Goal: Task Accomplishment & Management: Complete application form

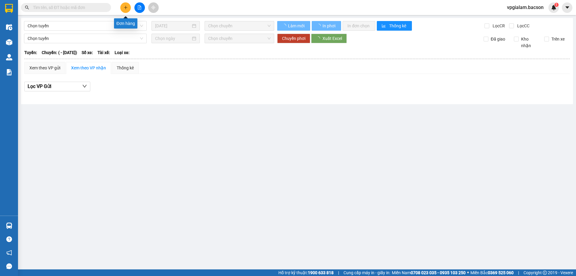
click at [125, 9] on icon "plus" at bounding box center [126, 7] width 4 height 4
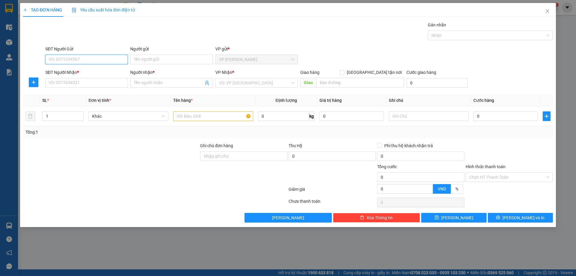
click at [80, 57] on input "SĐT Người Gửi" at bounding box center [86, 60] width 83 height 10
click at [76, 73] on div "0838338800 - gl" at bounding box center [86, 71] width 75 height 7
type input "0838338800"
type input "gl"
type input "0838338800"
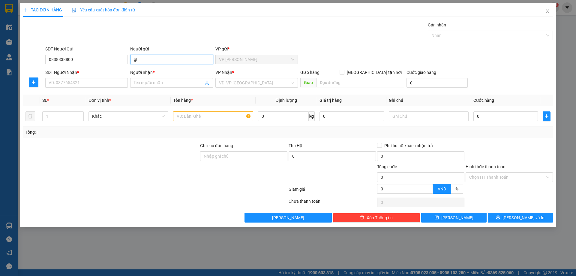
click at [145, 59] on input "gl" at bounding box center [171, 60] width 83 height 10
type input "g"
click at [145, 61] on input "Khas" at bounding box center [171, 60] width 83 height 10
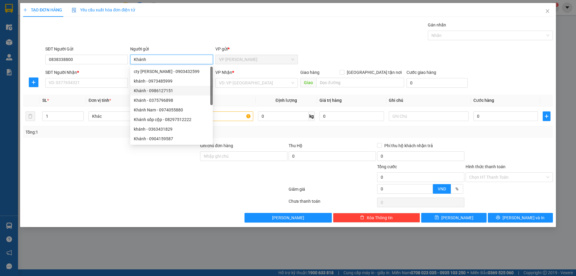
type input "Khánh"
click at [89, 152] on div at bounding box center [111, 152] width 177 height 21
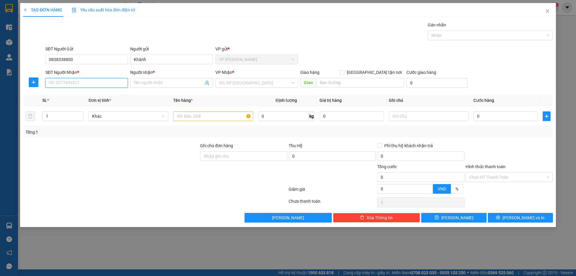
click at [76, 86] on input "SĐT Người Nhận *" at bounding box center [86, 83] width 83 height 10
type input "0986036608"
click at [95, 93] on div "0986036608 - khánh hát lót" at bounding box center [86, 95] width 75 height 7
type input "khánh hát lót"
type input "0986036608"
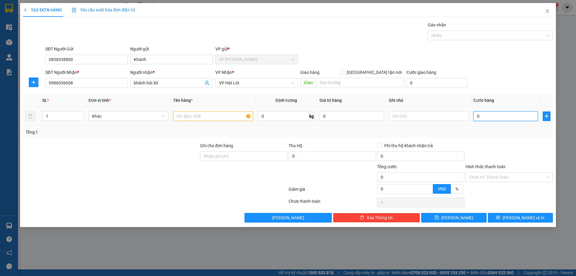
click at [475, 116] on input "0" at bounding box center [506, 116] width 65 height 10
click at [476, 116] on input "0" at bounding box center [506, 116] width 65 height 10
type input "50"
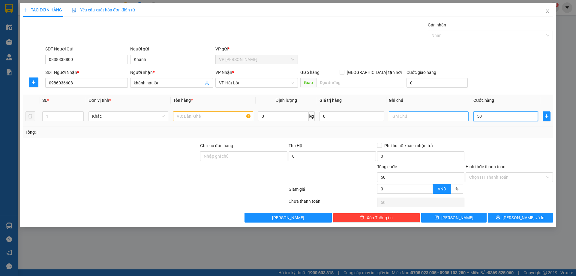
type input "500"
type input "5.000"
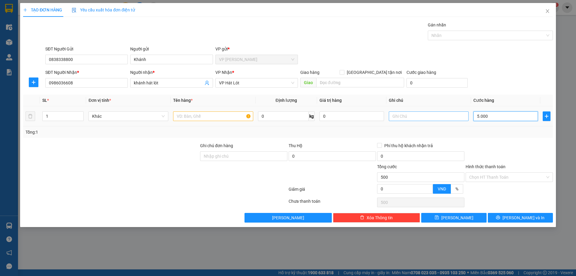
type input "5.000"
type input "50.000"
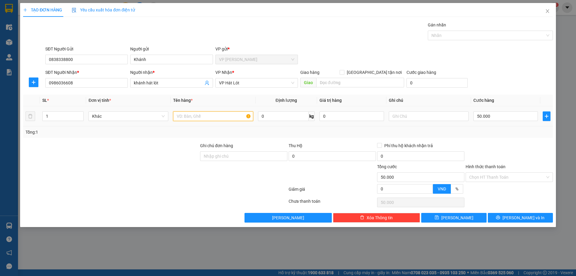
click at [202, 115] on input "text" at bounding box center [213, 116] width 80 height 10
type input "Phong Bì"
click at [146, 175] on div at bounding box center [111, 173] width 177 height 21
click at [547, 176] on div "Chọn HT Thanh Toán" at bounding box center [509, 177] width 87 height 10
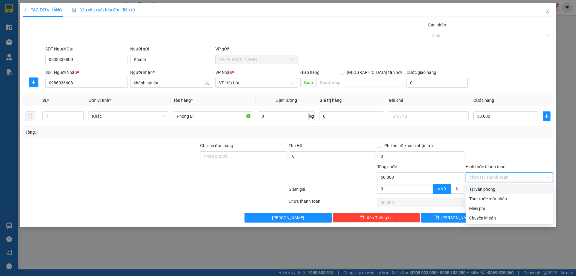
click at [494, 191] on div "Tại văn phòng" at bounding box center [509, 189] width 80 height 7
type input "0"
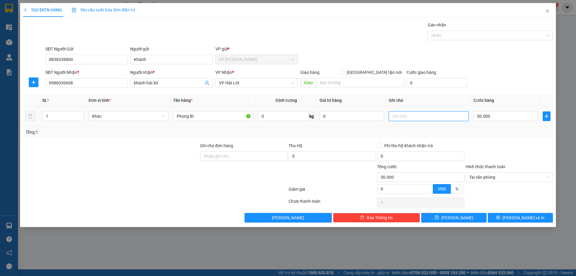
click at [403, 116] on input "text" at bounding box center [429, 116] width 80 height 10
type input "VP- [GEOGRAPHIC_DATA] Lót"
click at [169, 185] on div at bounding box center [156, 190] width 266 height 12
click at [514, 218] on button "[PERSON_NAME] và In" at bounding box center [520, 218] width 65 height 10
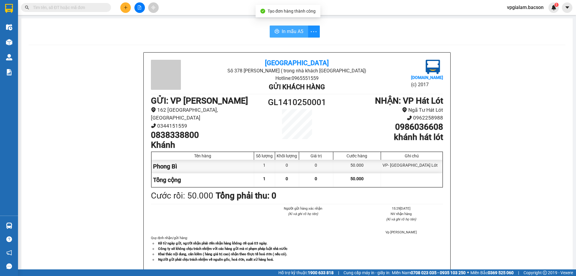
click at [291, 35] on span "In mẫu A5" at bounding box center [293, 32] width 22 height 8
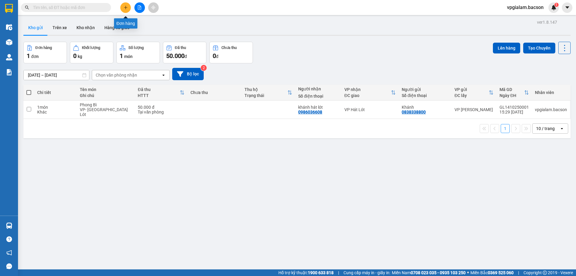
click at [128, 6] on icon "plus" at bounding box center [126, 7] width 4 height 4
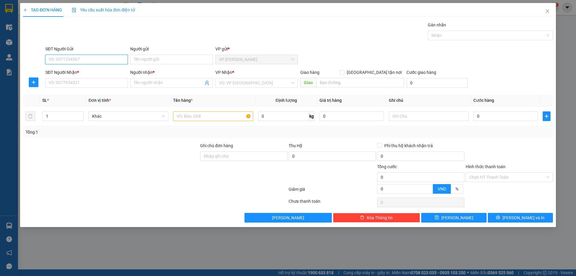
click at [63, 59] on input "SĐT Người Gửi" at bounding box center [86, 60] width 83 height 10
click at [47, 59] on input "88870" at bounding box center [86, 60] width 83 height 10
type input "0963588870"
click at [165, 59] on input "Người gửi" at bounding box center [171, 60] width 83 height 10
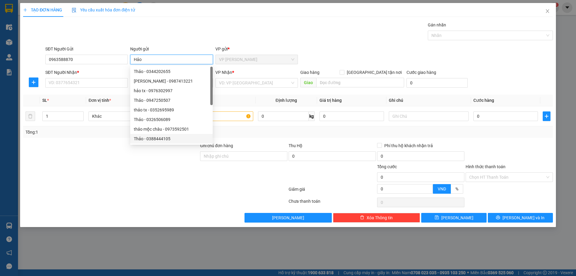
type input "Hảo"
click at [139, 167] on div at bounding box center [111, 173] width 177 height 21
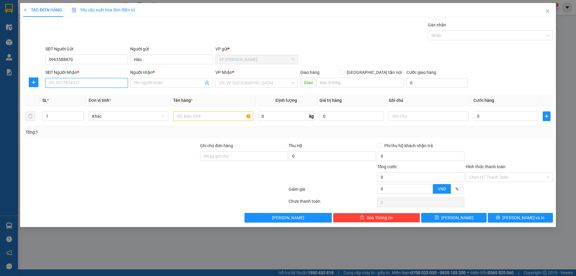
click at [63, 83] on input "SĐT Người Nhận *" at bounding box center [86, 83] width 83 height 10
click at [85, 84] on input "SĐT Người Nhận *" at bounding box center [86, 83] width 83 height 10
click at [77, 94] on div "0987405437 - a dũng" at bounding box center [86, 95] width 75 height 7
type input "0987405437"
type input "a dũng"
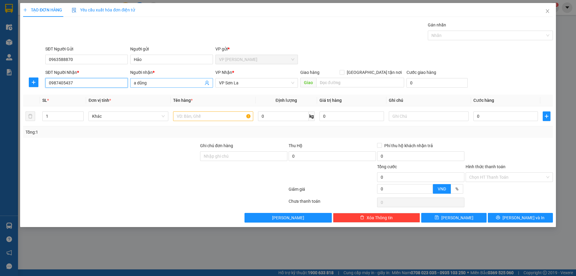
type input "0987405437"
click at [149, 84] on input "a dũng" at bounding box center [168, 83] width 69 height 7
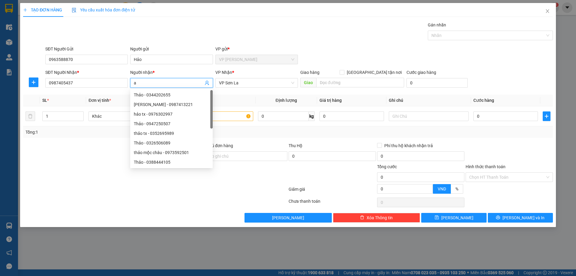
type input "a"
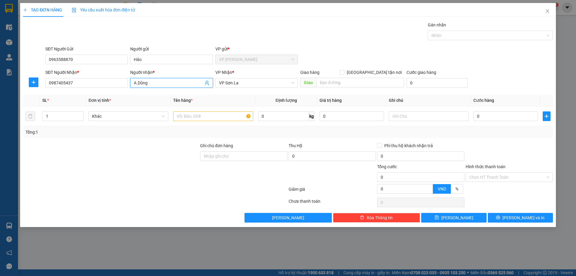
type input "A.Dũng"
click at [143, 153] on div at bounding box center [111, 152] width 177 height 21
type input "2"
click at [80, 114] on icon "up" at bounding box center [81, 114] width 2 height 1
click at [187, 116] on input "text" at bounding box center [213, 116] width 80 height 10
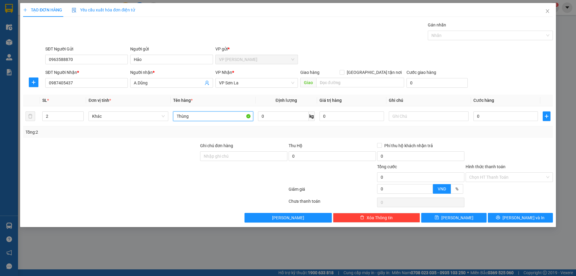
type input "Thùng"
click at [145, 179] on div at bounding box center [111, 173] width 177 height 21
click at [475, 116] on input "0" at bounding box center [506, 116] width 65 height 10
click at [476, 116] on input "0" at bounding box center [506, 116] width 65 height 10
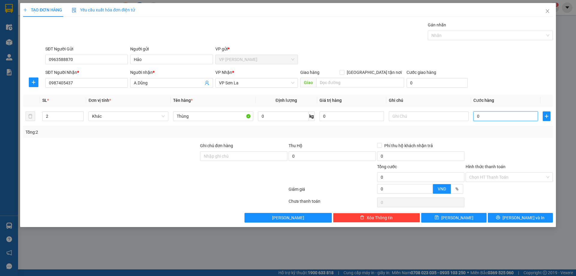
type input "10"
type input "180"
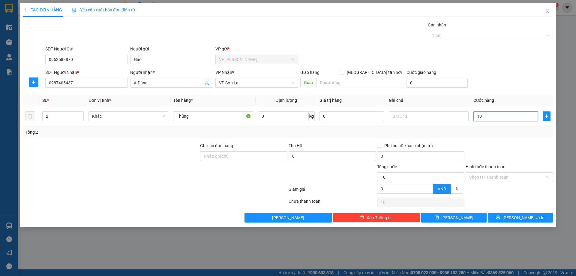
type input "180"
type input "1.800"
type input "18.000"
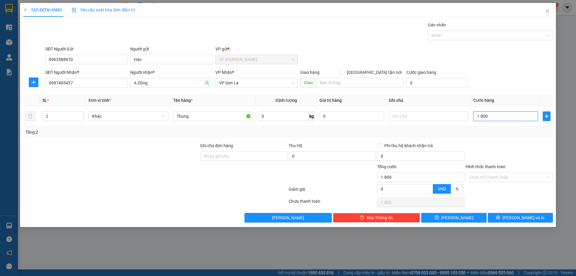
type input "18.000"
type input "180.000"
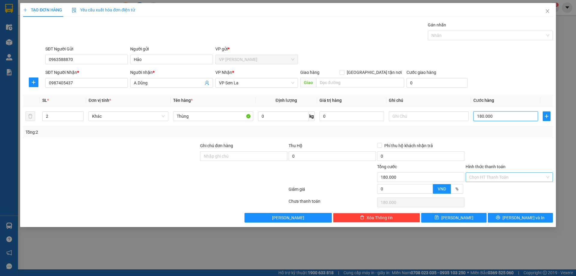
click at [547, 175] on div "Chọn HT Thanh Toán" at bounding box center [509, 177] width 87 height 10
type input "180.000"
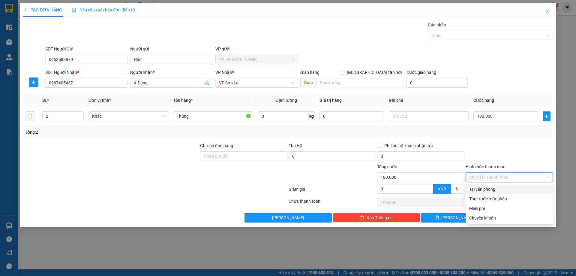
click at [486, 190] on div "Tại văn phòng" at bounding box center [509, 189] width 80 height 7
type input "0"
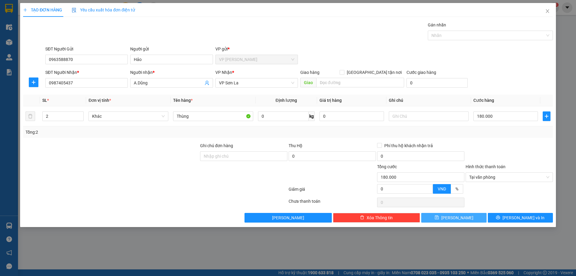
click at [470, 216] on button "[PERSON_NAME]" at bounding box center [453, 218] width 65 height 10
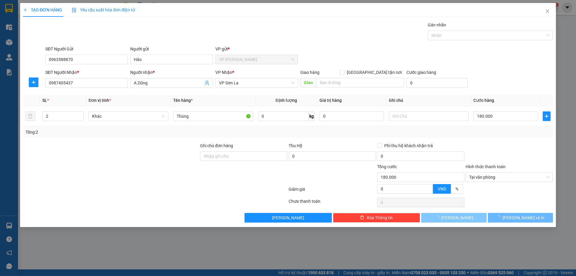
type input "1"
type input "0"
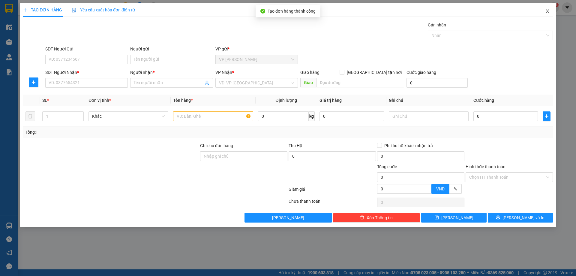
drag, startPoint x: 548, startPoint y: 11, endPoint x: 545, endPoint y: 16, distance: 5.9
click at [548, 11] on icon "close" at bounding box center [547, 11] width 3 height 4
